Goal: Information Seeking & Learning: Learn about a topic

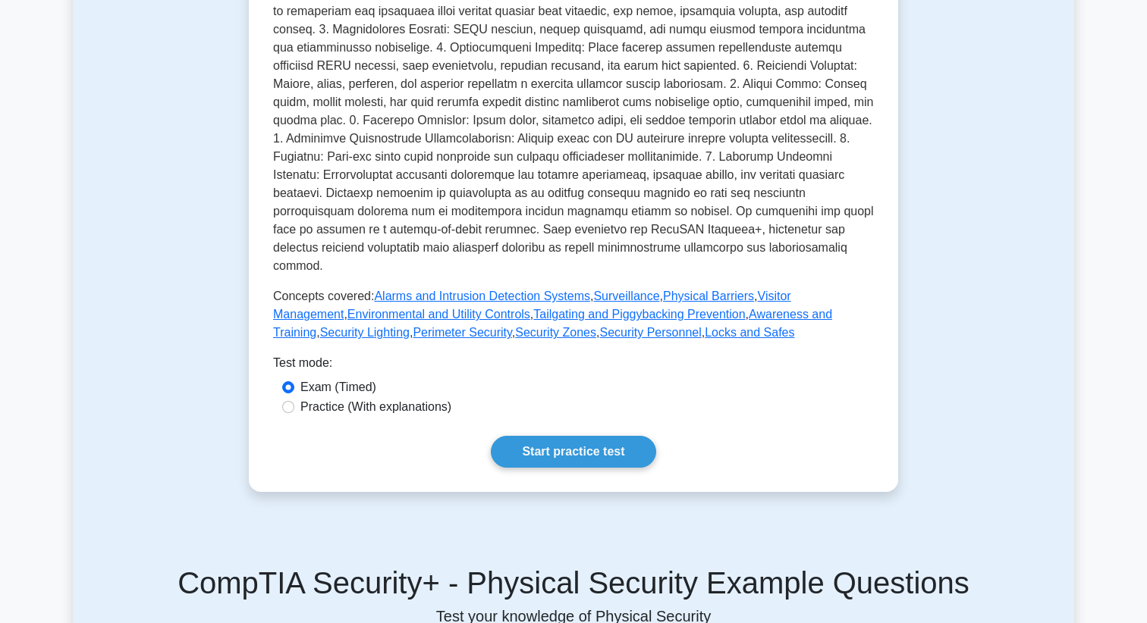
scroll to position [401, 0]
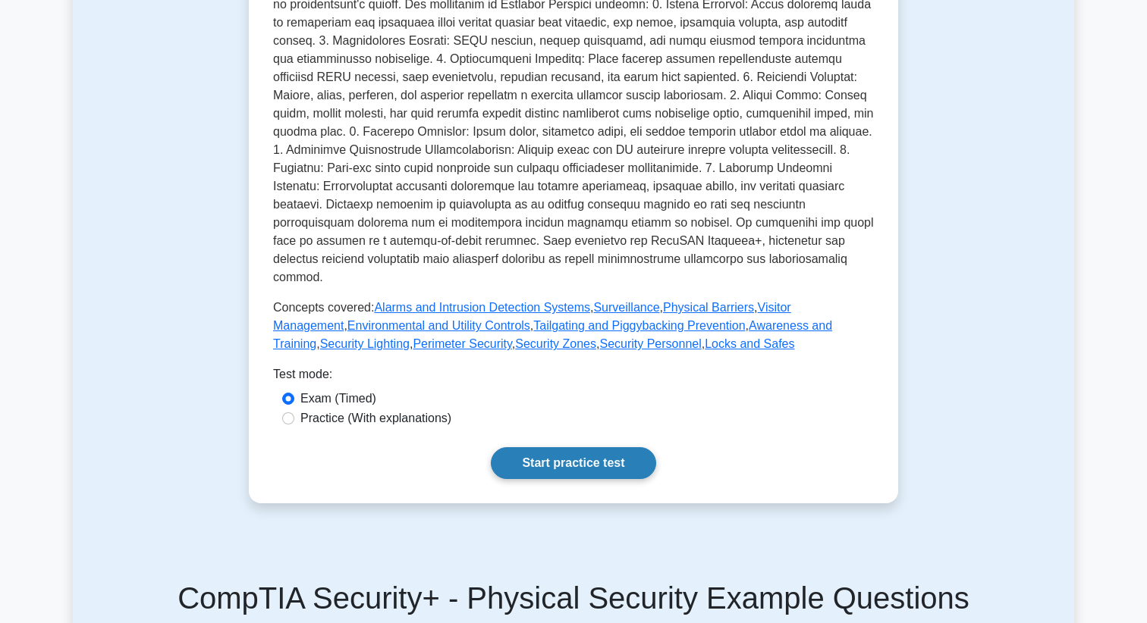
click at [564, 447] on link "Start practice test" at bounding box center [573, 463] width 165 height 32
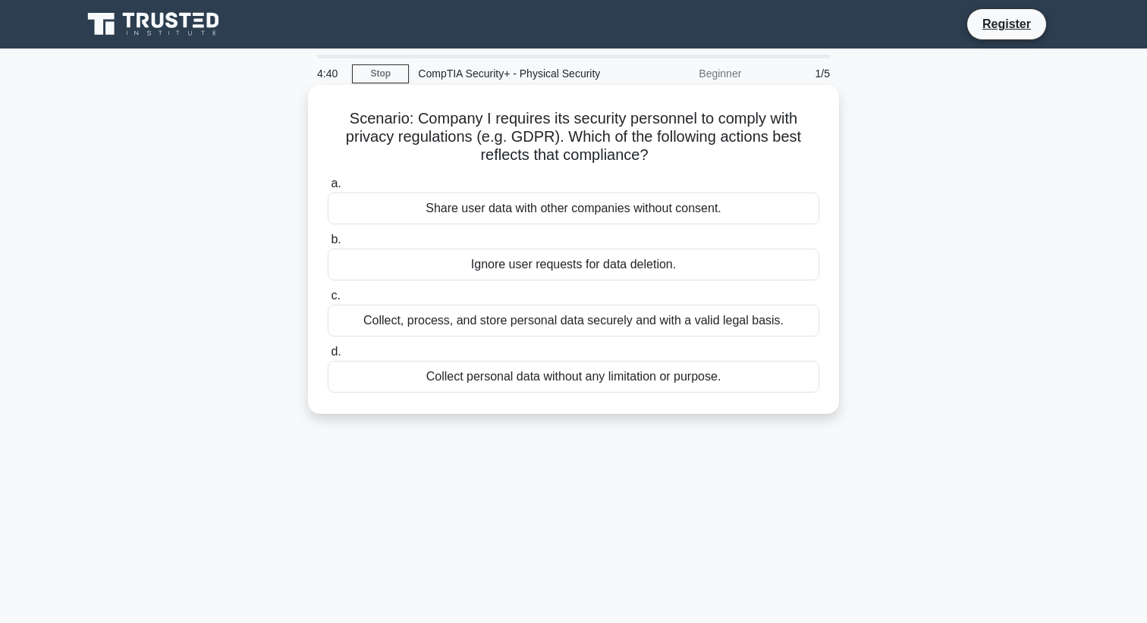
click at [488, 327] on div "Collect, process, and store personal data securely and with a valid legal basis." at bounding box center [573, 321] width 491 height 32
click at [328, 301] on input "c. Collect, process, and store personal data securely and with a valid legal ba…" at bounding box center [328, 296] width 0 height 10
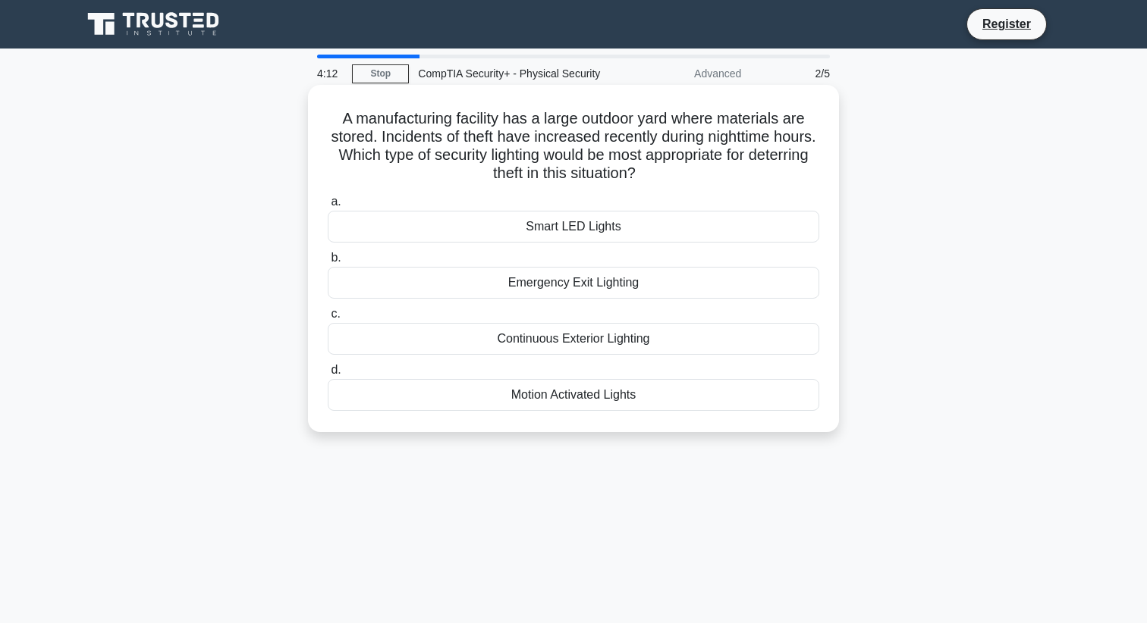
click at [546, 400] on div "Motion Activated Lights" at bounding box center [573, 395] width 491 height 32
click at [328, 375] on input "d. Motion Activated Lights" at bounding box center [328, 371] width 0 height 10
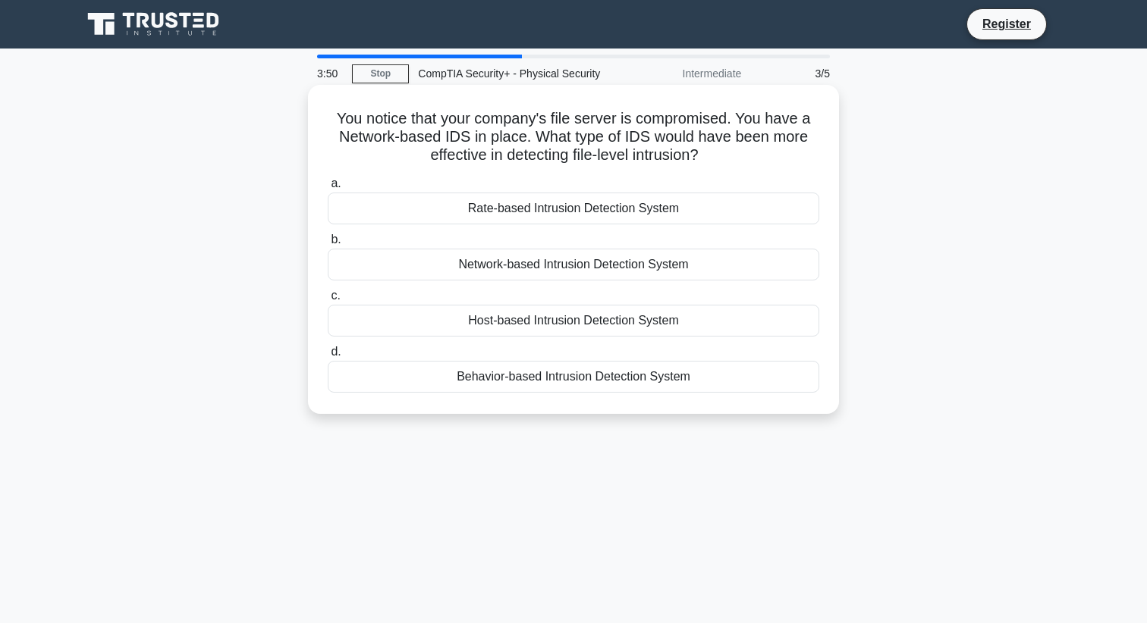
click at [579, 268] on div "Network-based Intrusion Detection System" at bounding box center [573, 265] width 491 height 32
click at [328, 245] on input "b. Network-based Intrusion Detection System" at bounding box center [328, 240] width 0 height 10
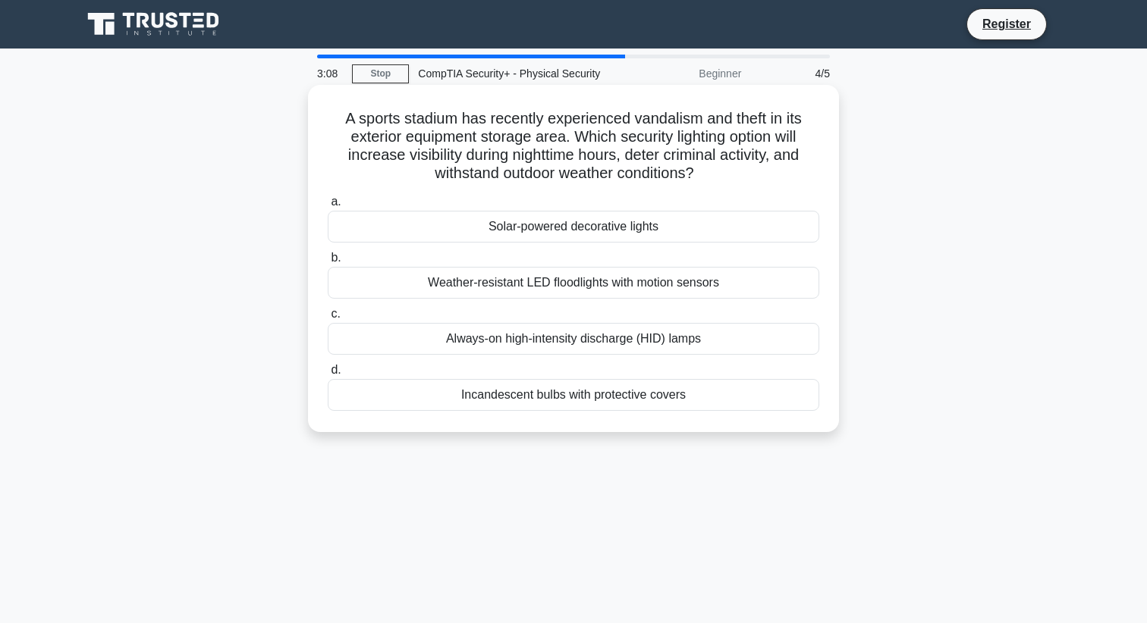
click at [553, 284] on div "Weather-resistant LED floodlights with motion sensors" at bounding box center [573, 283] width 491 height 32
click at [328, 263] on input "b. Weather-resistant LED floodlights with motion sensors" at bounding box center [328, 258] width 0 height 10
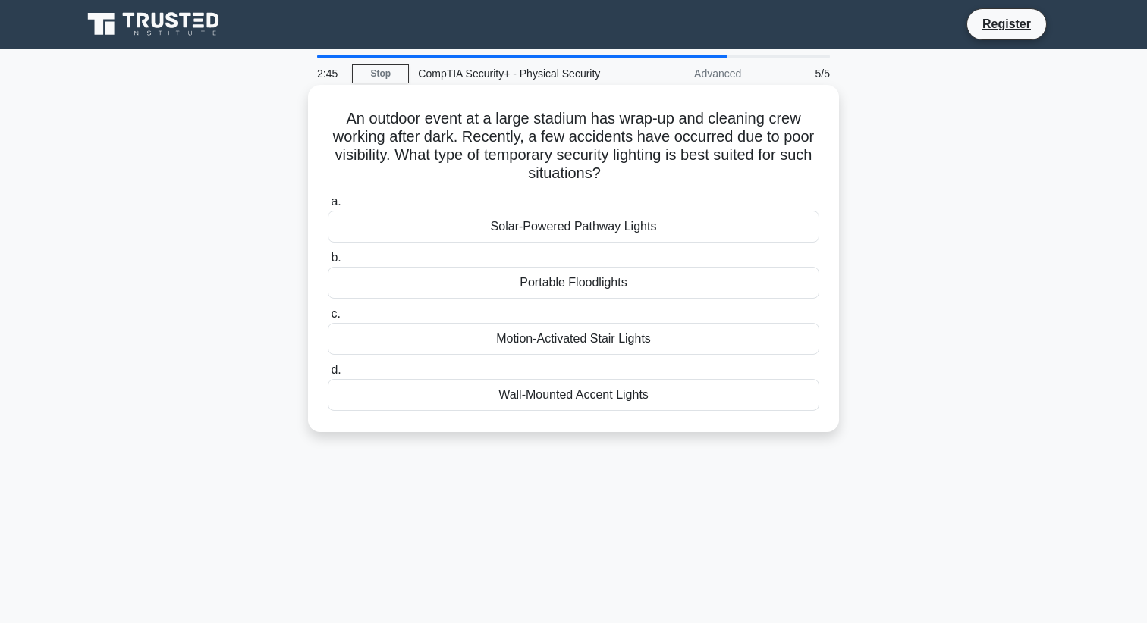
click at [572, 286] on div "Portable Floodlights" at bounding box center [573, 283] width 491 height 32
click at [328, 263] on input "b. Portable Floodlights" at bounding box center [328, 258] width 0 height 10
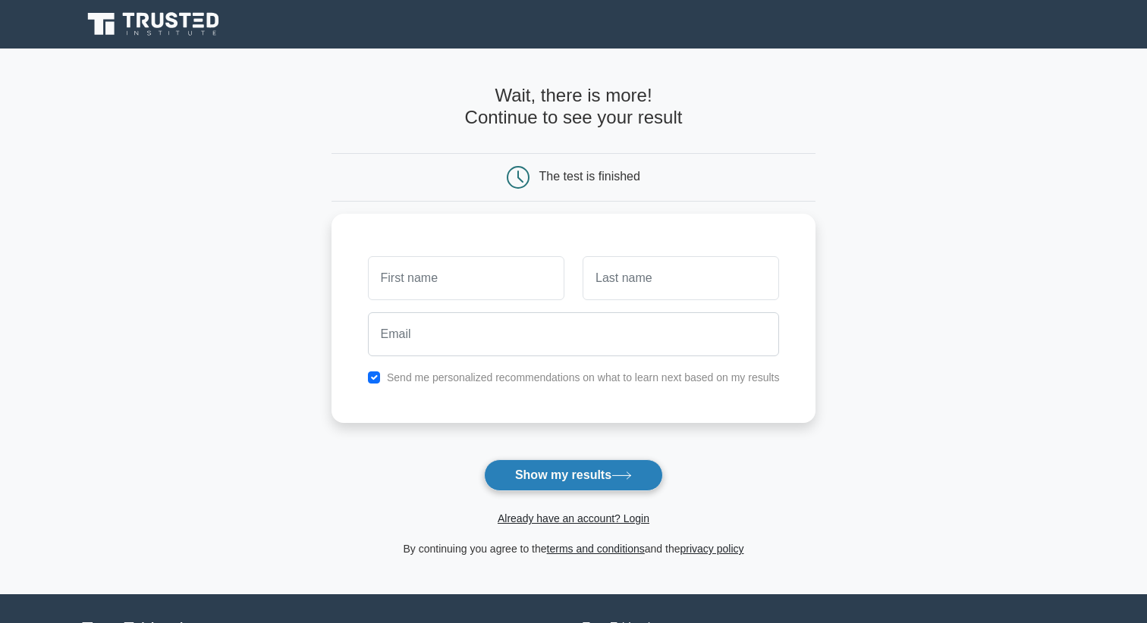
click at [598, 480] on button "Show my results" at bounding box center [573, 476] width 179 height 32
